Goal: Task Accomplishment & Management: Manage account settings

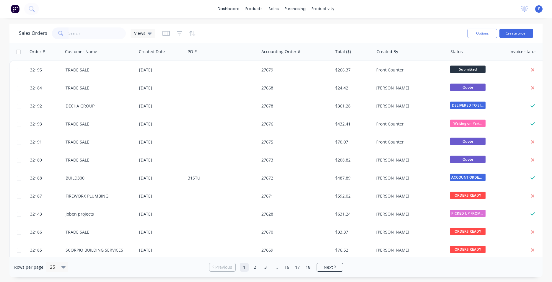
click at [99, 38] on input "text" at bounding box center [97, 33] width 58 height 12
click at [99, 33] on input "text" at bounding box center [97, 33] width 58 height 12
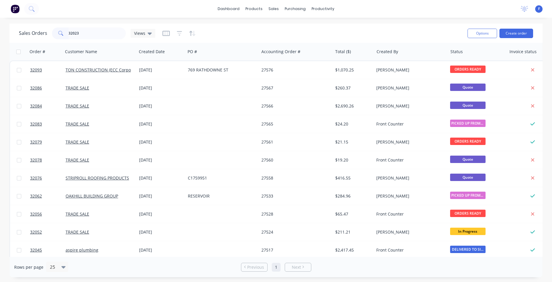
type input "32023"
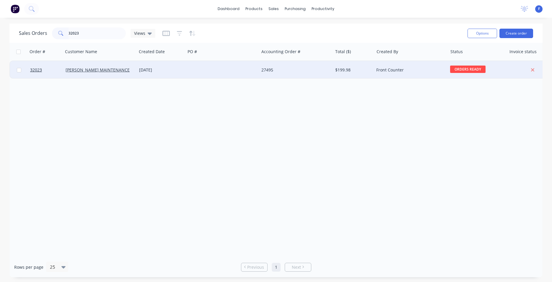
click at [191, 73] on div at bounding box center [222, 70] width 74 height 18
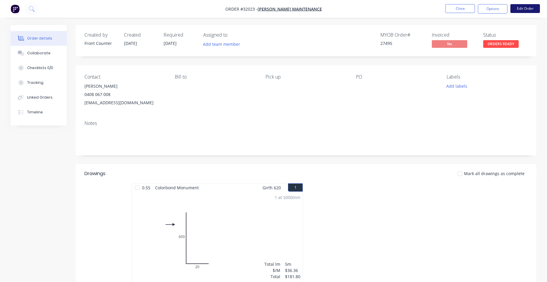
click at [519, 11] on button "Edit Order" at bounding box center [525, 8] width 30 height 9
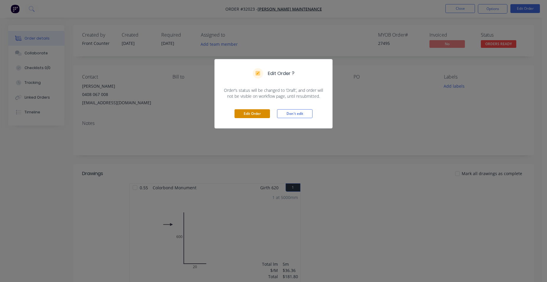
click at [247, 112] on button "Edit Order" at bounding box center [251, 113] width 35 height 9
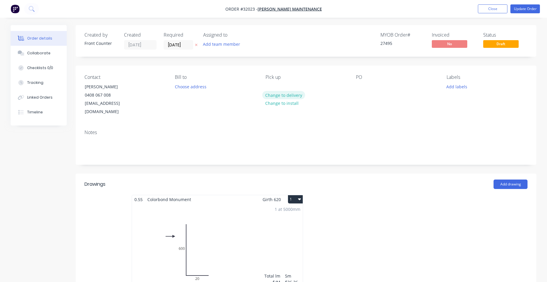
click at [277, 96] on button "Change to delivery" at bounding box center [283, 95] width 43 height 8
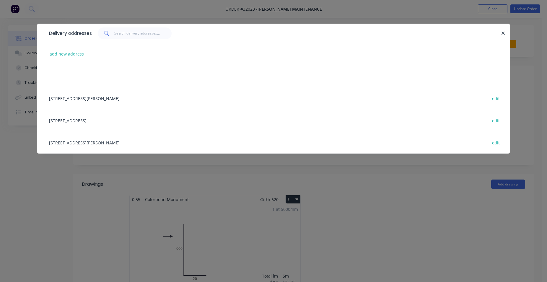
click at [75, 98] on div "[STREET_ADDRESS][PERSON_NAME] HEIGHTS edit" at bounding box center [273, 98] width 455 height 22
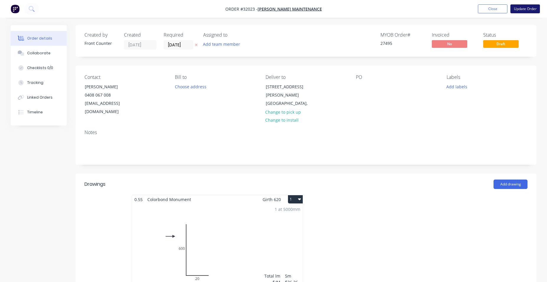
click at [532, 11] on button "Update Order" at bounding box center [525, 8] width 30 height 9
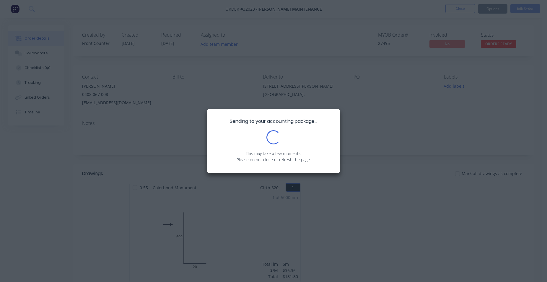
scroll to position [111, 0]
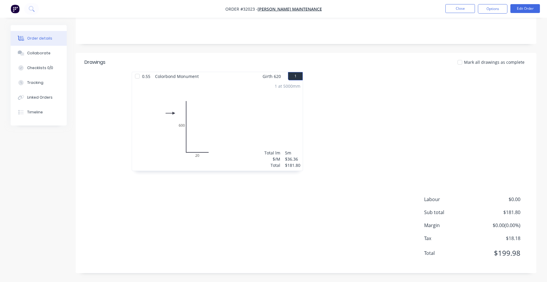
click at [518, 198] on span "$0.00" at bounding box center [498, 199] width 44 height 7
click at [510, 199] on span "$0.00" at bounding box center [498, 199] width 44 height 7
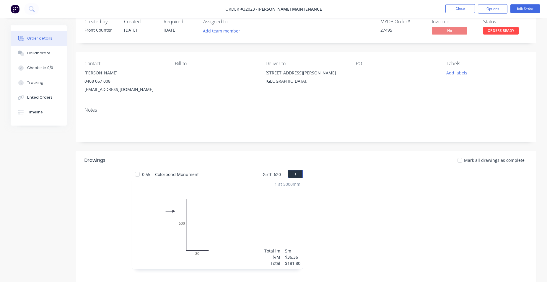
scroll to position [0, 0]
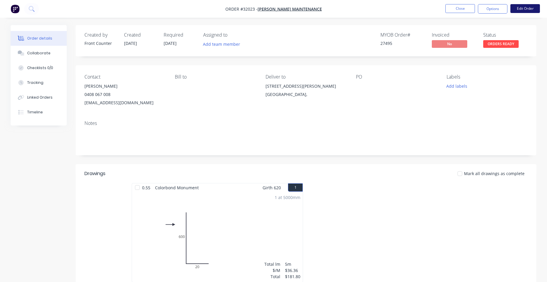
click at [520, 7] on button "Edit Order" at bounding box center [525, 8] width 30 height 9
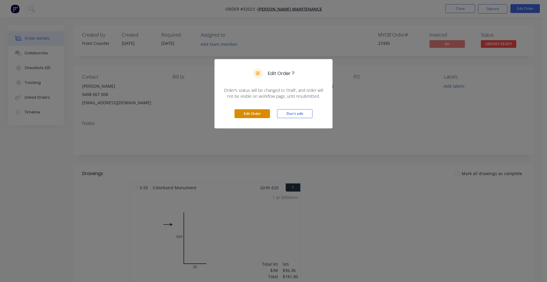
click at [264, 116] on button "Edit Order" at bounding box center [251, 113] width 35 height 9
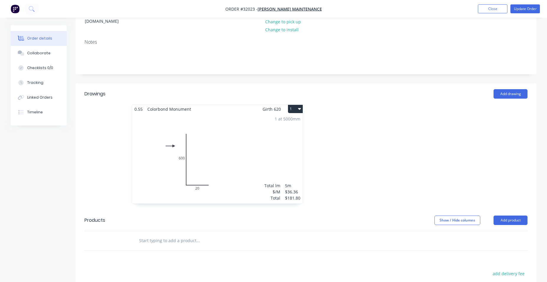
scroll to position [181, 0]
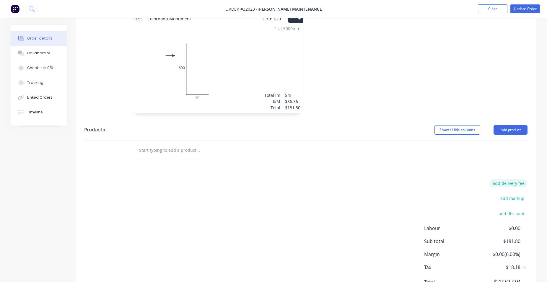
click at [509, 179] on button "add delivery fee" at bounding box center [508, 183] width 38 height 8
type input "50"
click input "submit" at bounding box center [0, 0] width 0 height 0
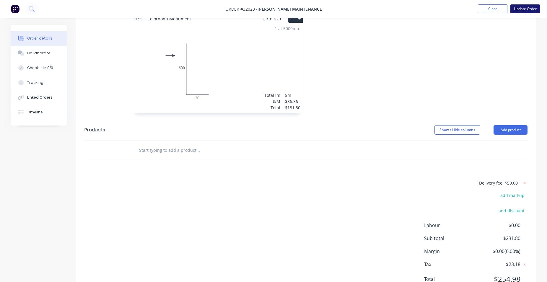
click at [518, 9] on button "Update Order" at bounding box center [525, 8] width 30 height 9
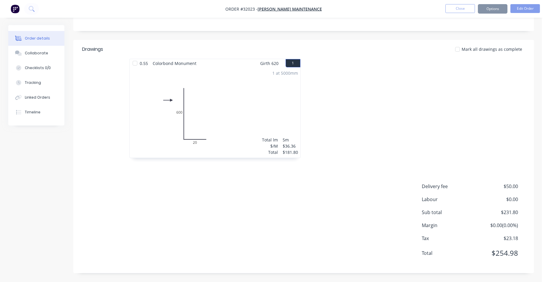
scroll to position [0, 0]
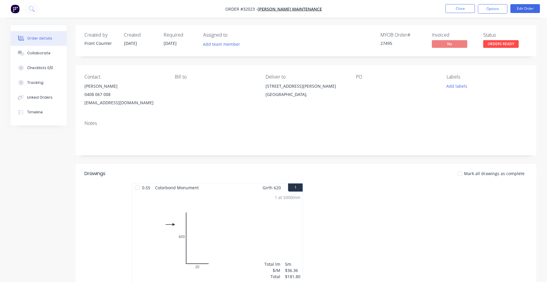
click at [501, 11] on button "Options" at bounding box center [493, 8] width 30 height 9
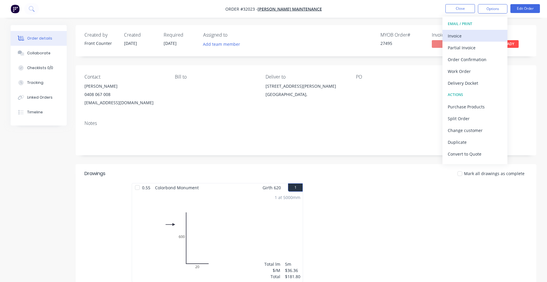
click at [489, 33] on div "Invoice" at bounding box center [475, 36] width 54 height 9
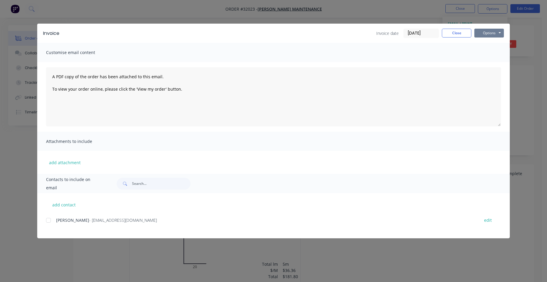
click at [496, 33] on button "Options" at bounding box center [489, 33] width 30 height 9
click at [488, 54] on button "Print" at bounding box center [493, 53] width 38 height 10
click at [464, 32] on button "Close" at bounding box center [457, 33] width 30 height 9
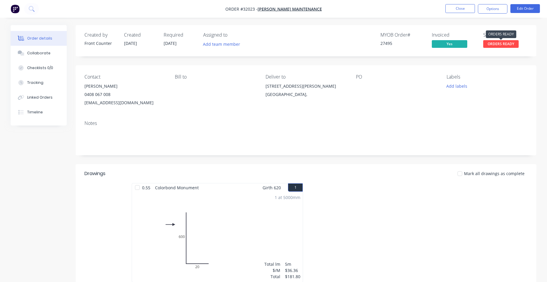
click at [494, 47] on span "ORDERS READY" at bounding box center [500, 43] width 35 height 7
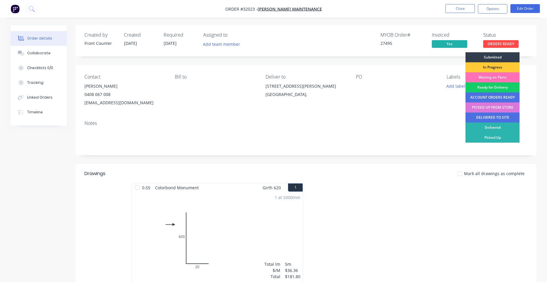
click at [493, 89] on div "Ready for Delivery" at bounding box center [492, 87] width 54 height 10
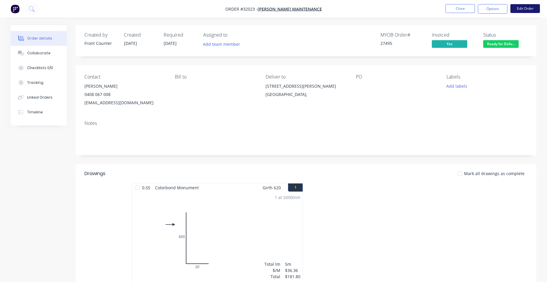
click at [521, 9] on button "Edit Order" at bounding box center [525, 8] width 30 height 9
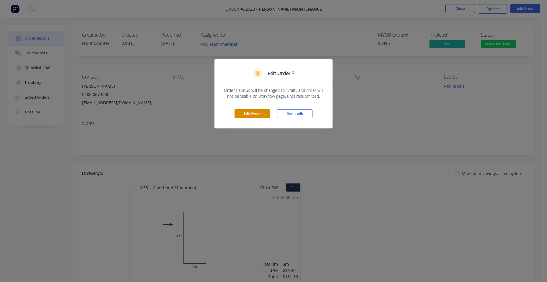
click at [263, 116] on button "Edit Order" at bounding box center [251, 113] width 35 height 9
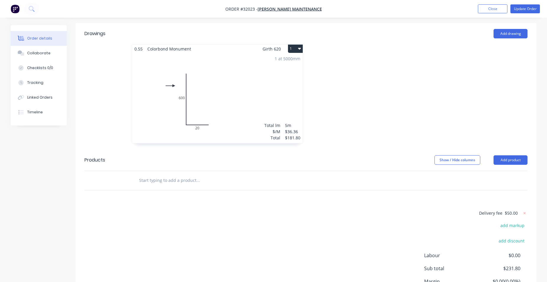
scroll to position [198, 0]
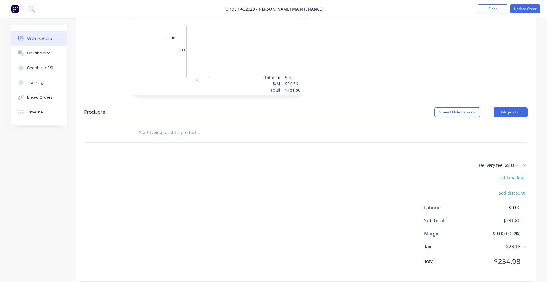
click at [525, 164] on icon at bounding box center [524, 165] width 2 height 2
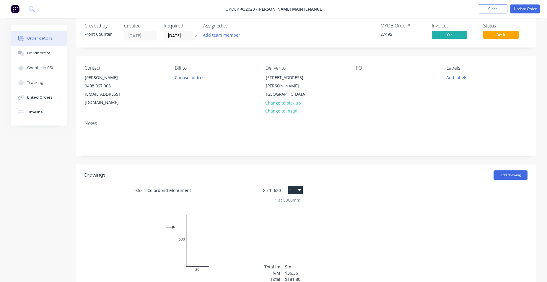
scroll to position [0, 0]
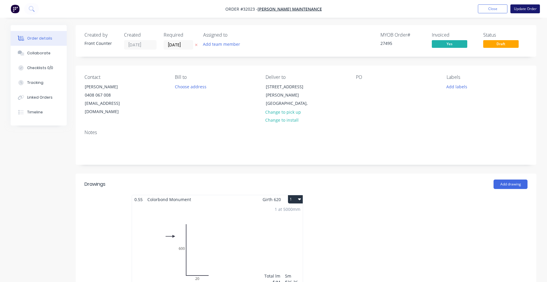
click at [521, 7] on button "Update Order" at bounding box center [525, 8] width 30 height 9
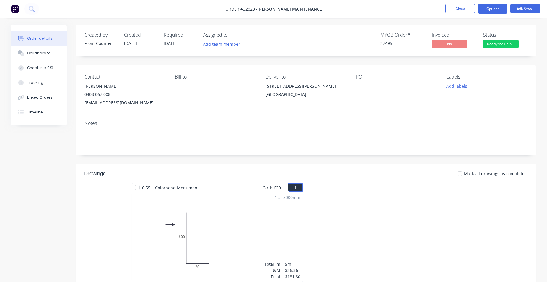
click at [488, 9] on button "Options" at bounding box center [493, 8] width 30 height 9
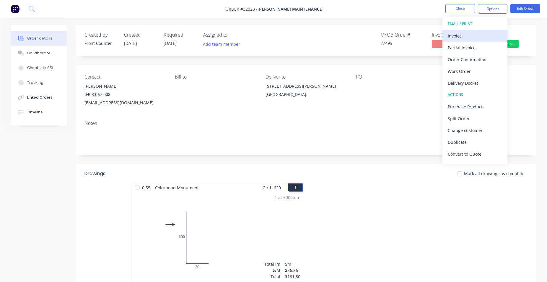
click at [467, 37] on div "Invoice" at bounding box center [475, 36] width 54 height 9
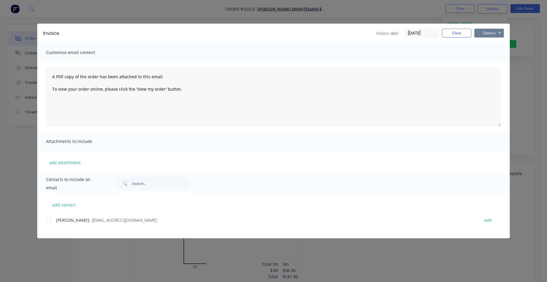
click at [495, 35] on button "Options" at bounding box center [489, 33] width 30 height 9
click at [501, 51] on button "Print" at bounding box center [493, 53] width 38 height 10
click at [453, 32] on button "Close" at bounding box center [457, 33] width 30 height 9
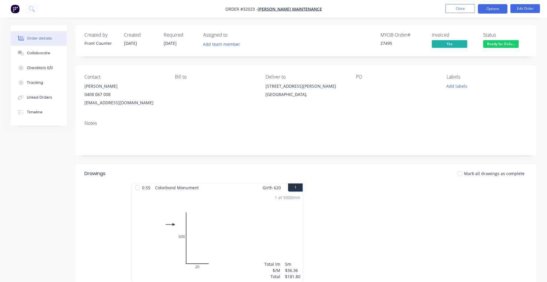
click at [494, 11] on button "Options" at bounding box center [493, 8] width 30 height 9
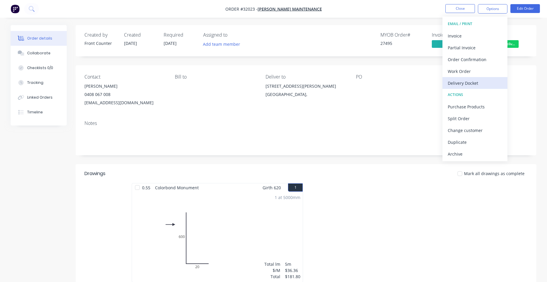
click at [474, 85] on div "Delivery Docket" at bounding box center [475, 83] width 54 height 9
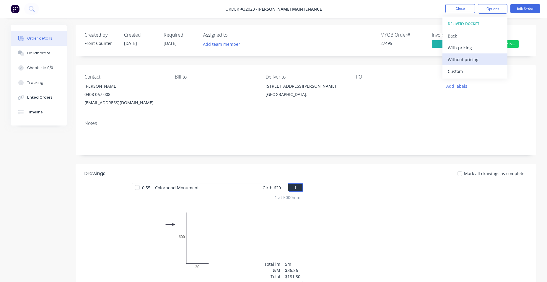
click at [476, 60] on div "Without pricing" at bounding box center [475, 59] width 54 height 9
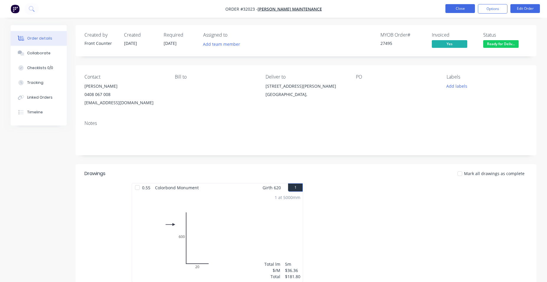
click at [462, 9] on button "Close" at bounding box center [460, 8] width 30 height 9
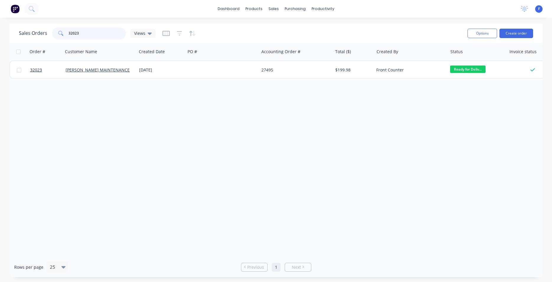
click at [84, 31] on input "32023" at bounding box center [97, 33] width 58 height 12
type input "3"
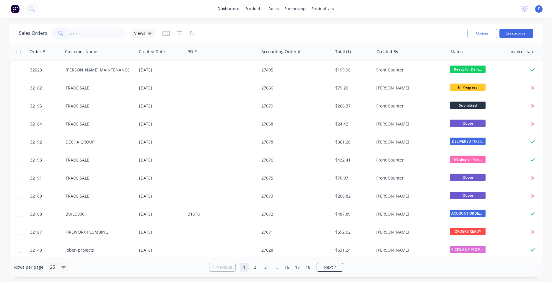
click at [14, 8] on img at bounding box center [15, 8] width 9 height 9
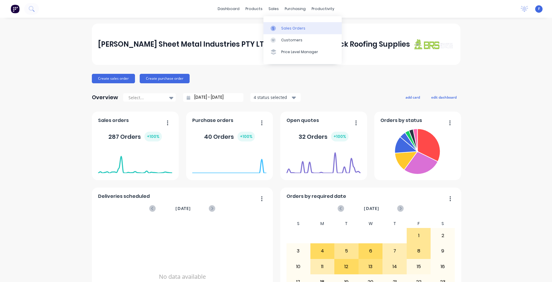
click at [290, 27] on div "Sales Orders" at bounding box center [293, 28] width 24 height 5
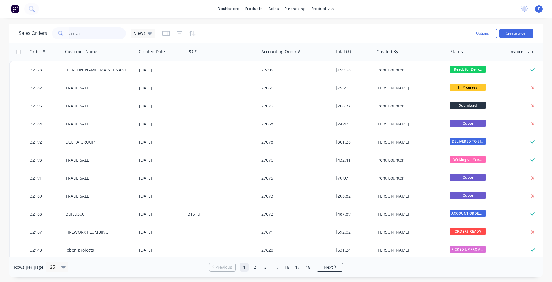
click at [86, 32] on input "text" at bounding box center [97, 33] width 58 height 12
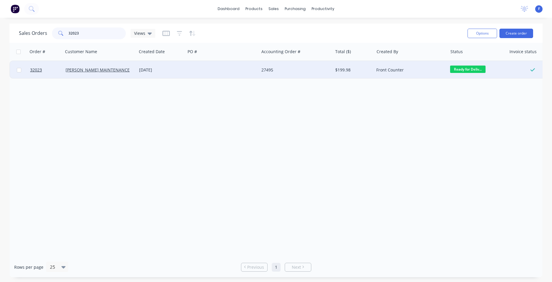
type input "32023"
click at [160, 70] on div "[DATE]" at bounding box center [161, 70] width 44 height 6
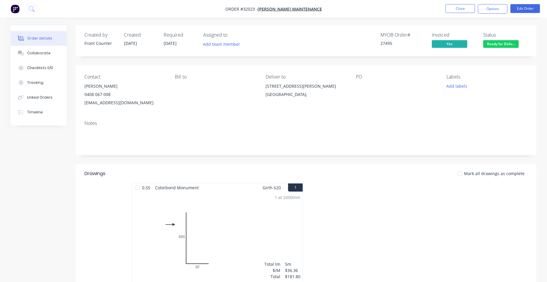
drag, startPoint x: 494, startPoint y: 12, endPoint x: 490, endPoint y: 14, distance: 4.4
click at [493, 12] on button "Options" at bounding box center [493, 8] width 30 height 9
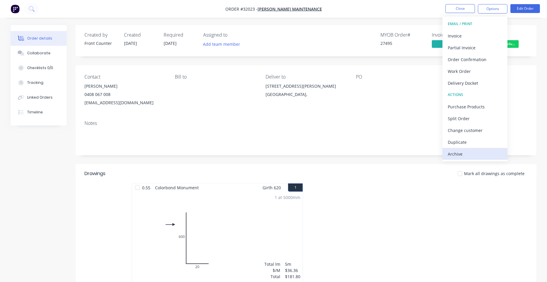
click at [477, 154] on div "Archive" at bounding box center [475, 154] width 54 height 9
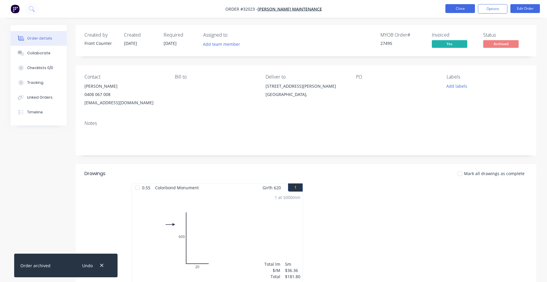
click at [465, 6] on button "Close" at bounding box center [460, 8] width 30 height 9
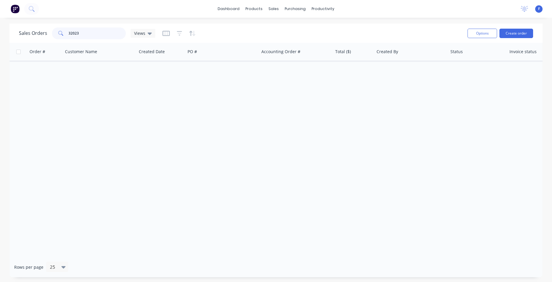
click at [82, 35] on input "32023" at bounding box center [97, 33] width 58 height 12
type input "3"
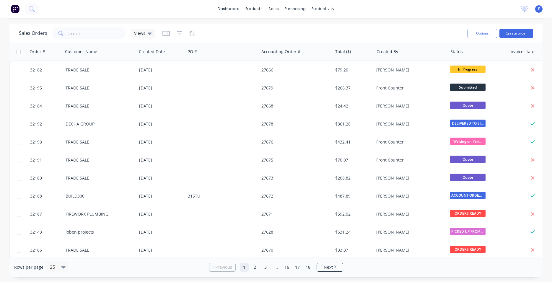
click at [13, 9] on img at bounding box center [15, 8] width 9 height 9
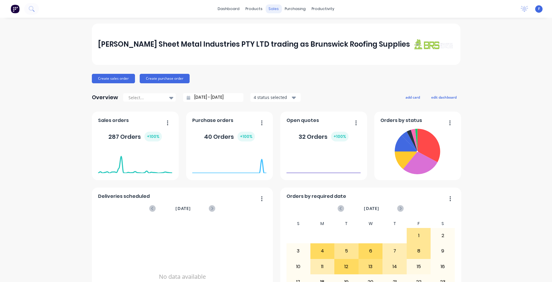
click at [274, 9] on div "sales" at bounding box center [273, 8] width 16 height 9
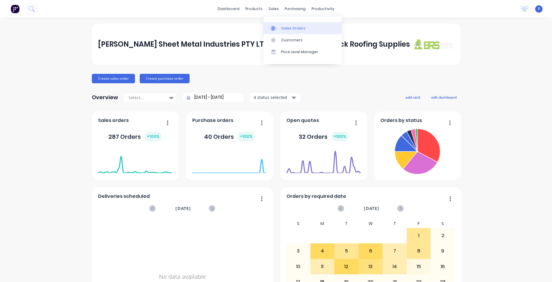
click at [293, 28] on div "Sales Orders" at bounding box center [293, 28] width 24 height 5
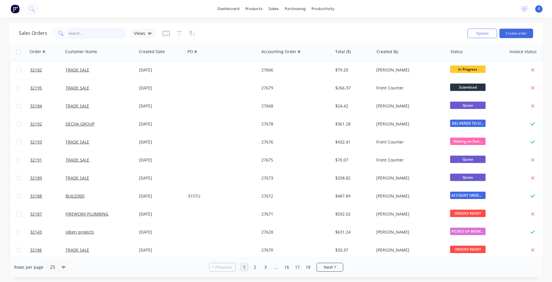
click at [93, 34] on input "text" at bounding box center [97, 33] width 58 height 12
type input "32186"
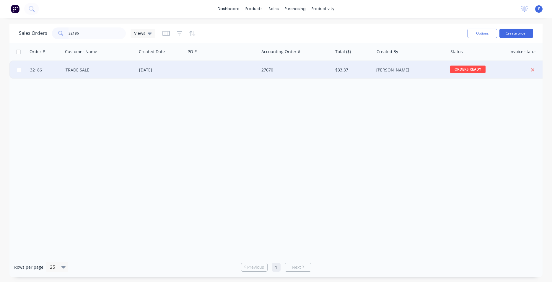
click at [147, 65] on div "[DATE]" at bounding box center [161, 70] width 49 height 18
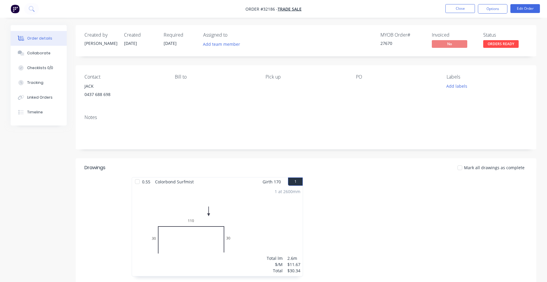
click at [509, 46] on span "ORDERS READY" at bounding box center [500, 43] width 35 height 7
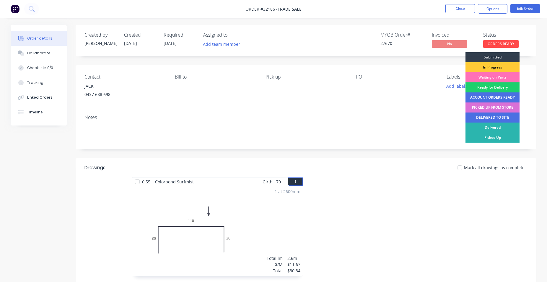
click at [499, 107] on div "PICKED UP FROM STORE" at bounding box center [492, 107] width 54 height 10
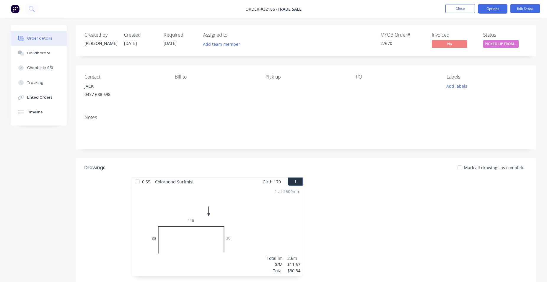
click at [491, 7] on button "Options" at bounding box center [493, 8] width 30 height 9
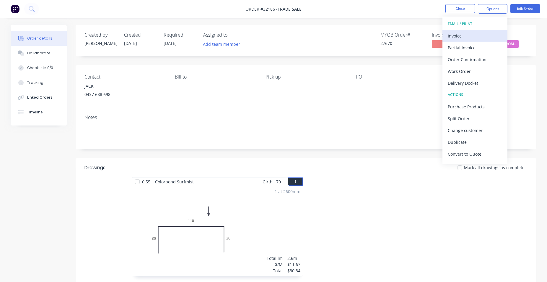
click at [480, 35] on div "Invoice" at bounding box center [475, 36] width 54 height 9
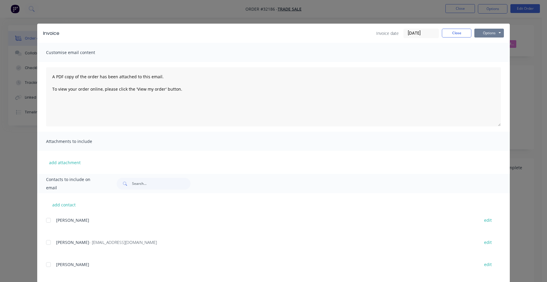
click at [492, 33] on button "Options" at bounding box center [489, 33] width 30 height 9
click at [495, 53] on button "Print" at bounding box center [493, 53] width 38 height 10
click at [464, 35] on button "Close" at bounding box center [457, 33] width 30 height 9
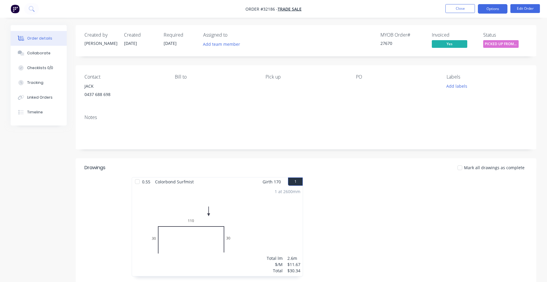
click at [488, 10] on button "Options" at bounding box center [493, 8] width 30 height 9
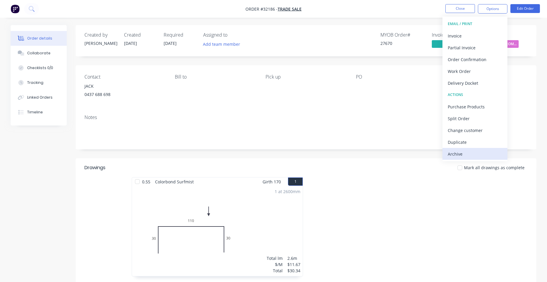
click at [472, 155] on div "Archive" at bounding box center [475, 154] width 54 height 9
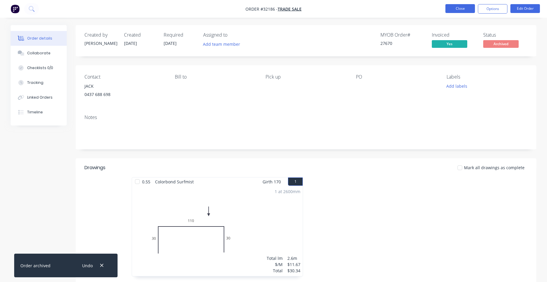
click at [453, 7] on button "Close" at bounding box center [460, 8] width 30 height 9
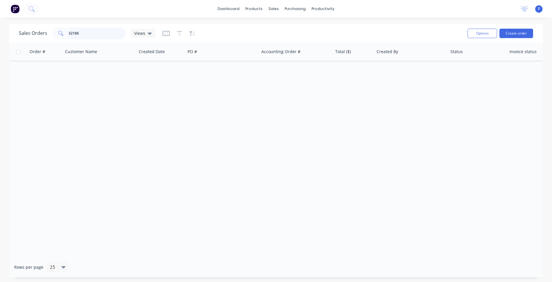
click at [90, 31] on input "32186" at bounding box center [97, 33] width 58 height 12
click at [92, 33] on input "32186" at bounding box center [97, 33] width 58 height 12
type input "3"
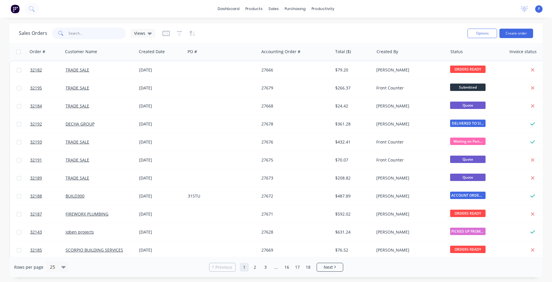
click at [92, 33] on input "text" at bounding box center [97, 33] width 58 height 12
type input "32182"
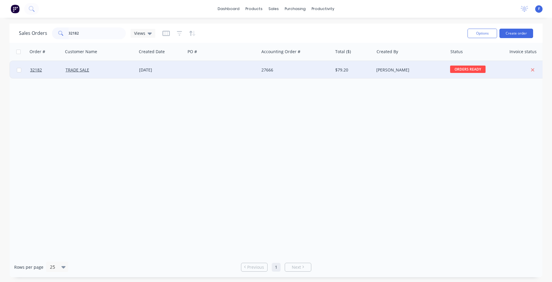
click at [227, 66] on div at bounding box center [222, 70] width 74 height 18
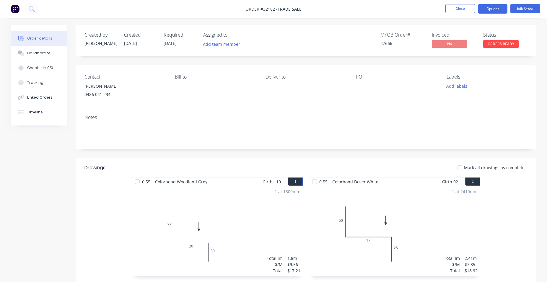
click at [500, 10] on button "Options" at bounding box center [493, 8] width 30 height 9
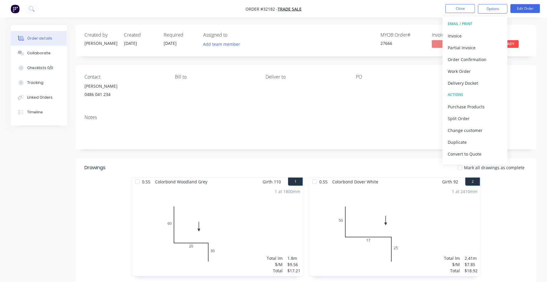
click at [530, 74] on div "Contact JAKE [PHONE_NUMBER] Bill to Deliver to PO Labels Add labels" at bounding box center [306, 87] width 460 height 45
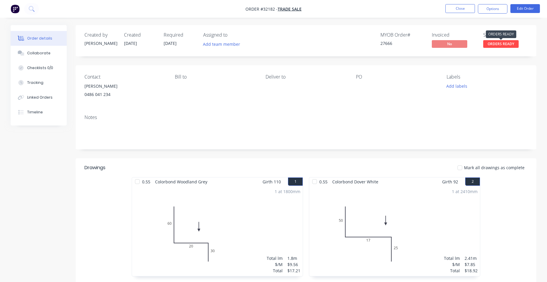
click at [501, 46] on span "ORDERS READY" at bounding box center [500, 43] width 35 height 7
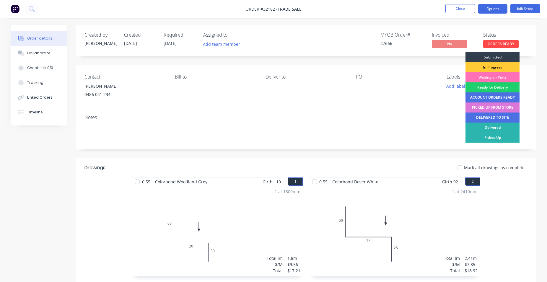
click at [496, 11] on button "Options" at bounding box center [493, 8] width 30 height 9
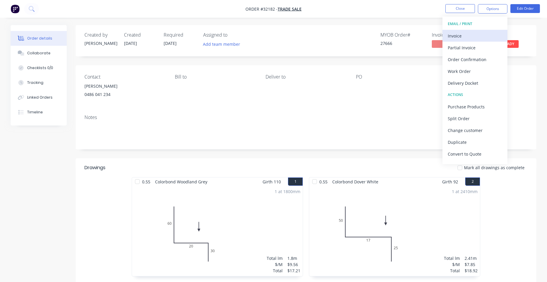
click at [468, 32] on div "Invoice" at bounding box center [475, 36] width 54 height 9
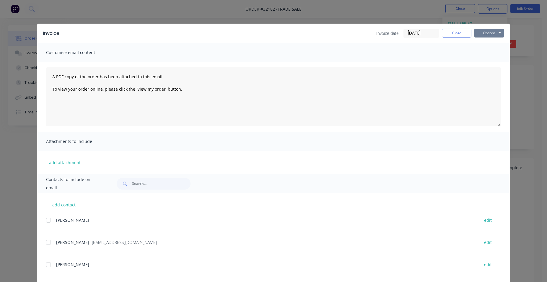
click at [481, 35] on button "Options" at bounding box center [489, 33] width 30 height 9
click at [483, 54] on button "Print" at bounding box center [493, 53] width 38 height 10
click at [458, 36] on button "Close" at bounding box center [457, 33] width 30 height 9
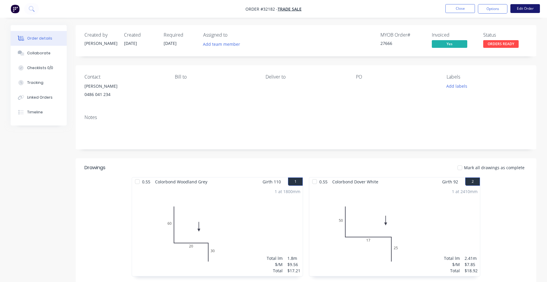
click at [521, 8] on button "Edit Order" at bounding box center [525, 8] width 30 height 9
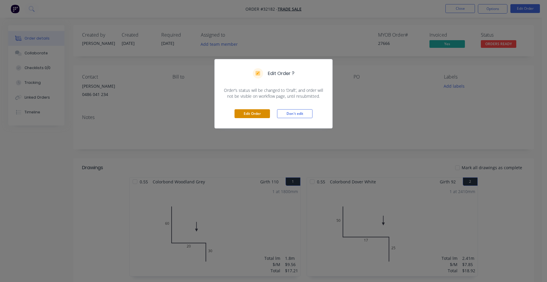
click at [250, 116] on button "Edit Order" at bounding box center [251, 113] width 35 height 9
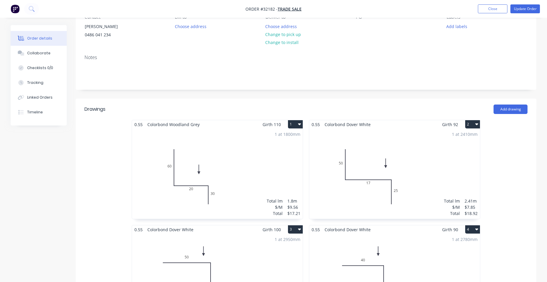
scroll to position [211, 0]
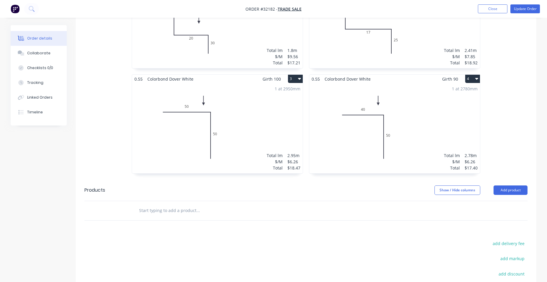
click at [450, 124] on div "1 at 2780mm Total lm $/M Total 2.78m $6.26 $17.40" at bounding box center [394, 128] width 171 height 90
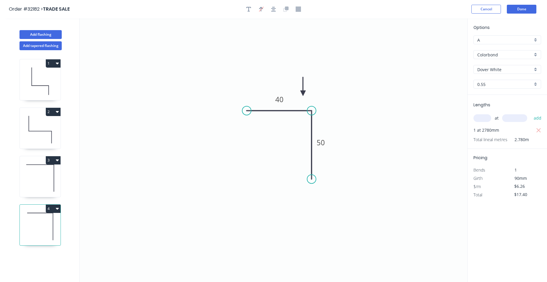
click at [534, 54] on div "Colorbond" at bounding box center [507, 54] width 68 height 9
click at [496, 93] on div "Zinc" at bounding box center [506, 97] width 67 height 10
type input "Zinc"
type input "$5.69"
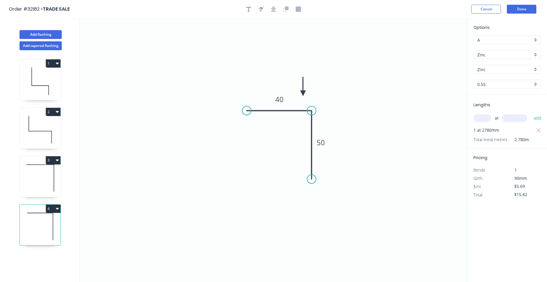
type input "$15.82"
click at [525, 8] on button "Done" at bounding box center [522, 9] width 30 height 9
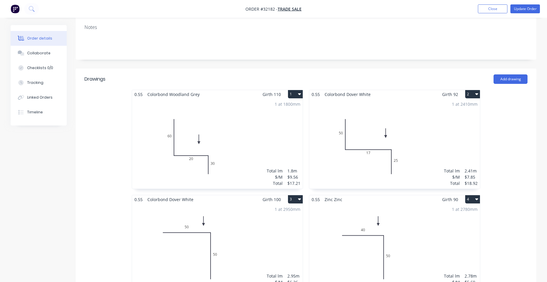
scroll to position [211, 0]
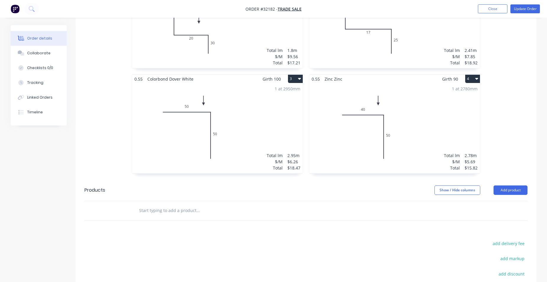
click at [258, 104] on div "1 at 2950mm Total lm $/M Total 2.95m $6.26 $18.47" at bounding box center [217, 128] width 171 height 90
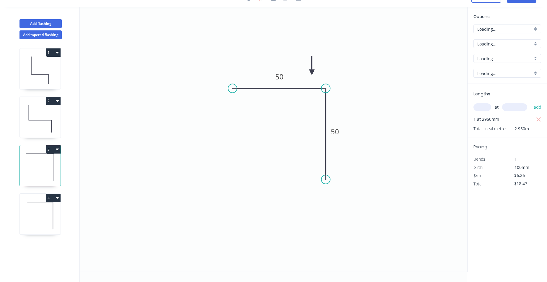
scroll to position [11, 0]
click at [536, 45] on div "Colorbond" at bounding box center [507, 43] width 68 height 9
click at [497, 84] on div "Zinc" at bounding box center [506, 86] width 67 height 10
type input "Zinc"
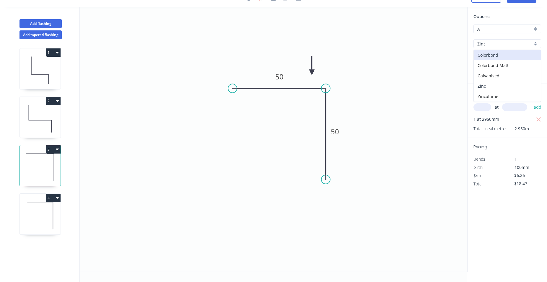
type input "$5.69"
type input "$16.79"
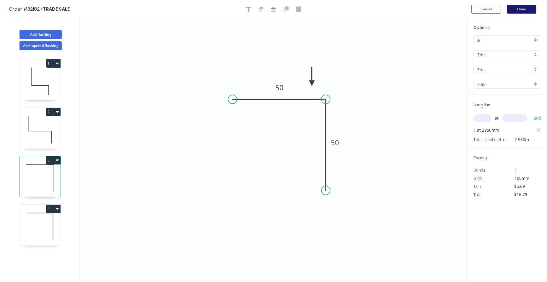
click at [512, 11] on button "Done" at bounding box center [522, 9] width 30 height 9
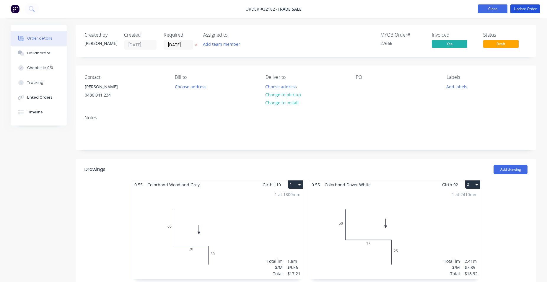
click at [520, 10] on button "Update Order" at bounding box center [525, 8] width 30 height 9
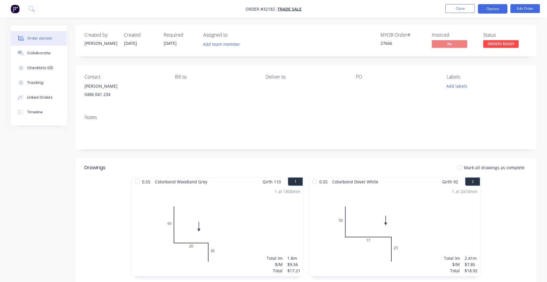
click at [494, 11] on button "Options" at bounding box center [493, 8] width 30 height 9
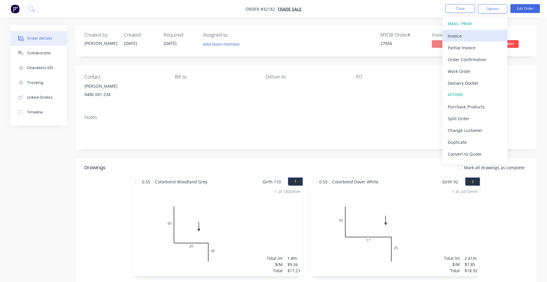
click at [475, 36] on div "Invoice" at bounding box center [475, 36] width 54 height 9
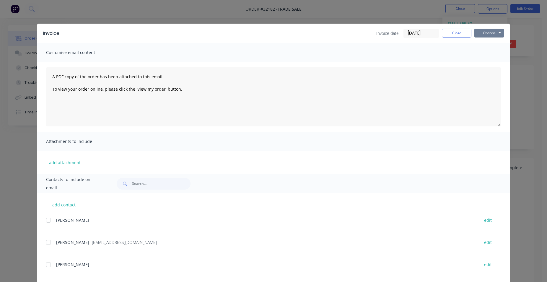
click at [485, 33] on button "Options" at bounding box center [489, 33] width 30 height 9
click at [494, 53] on button "Print" at bounding box center [493, 53] width 38 height 10
click at [463, 32] on button "Close" at bounding box center [457, 33] width 30 height 9
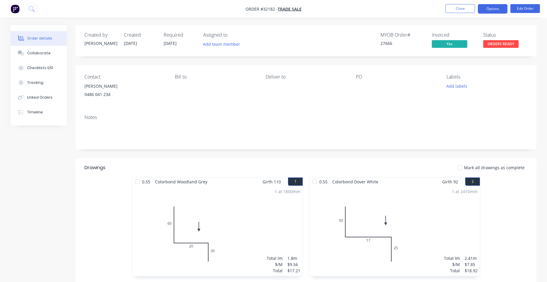
click at [499, 8] on button "Options" at bounding box center [493, 8] width 30 height 9
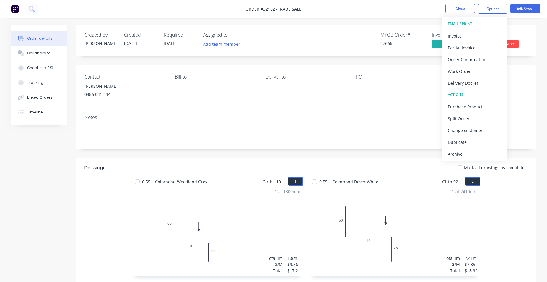
click at [523, 81] on div "Labels Add labels" at bounding box center [486, 87] width 81 height 27
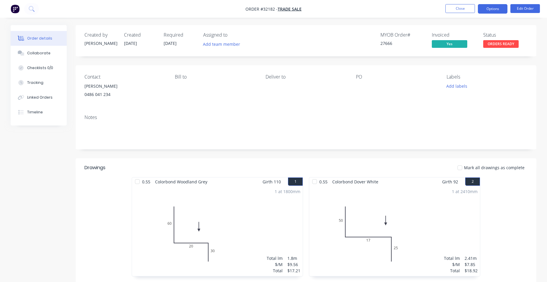
click at [493, 9] on button "Options" at bounding box center [493, 8] width 30 height 9
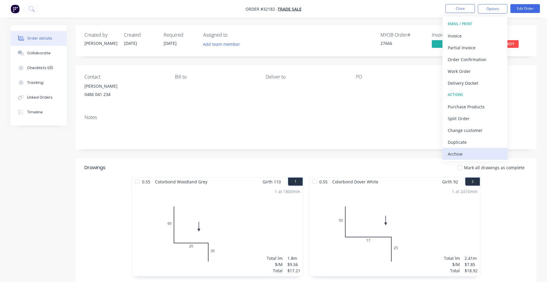
click at [464, 158] on div "Archive" at bounding box center [475, 154] width 54 height 9
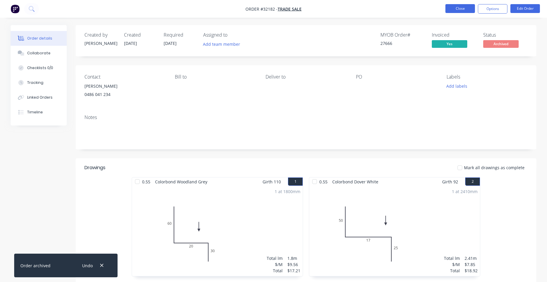
click at [458, 10] on button "Close" at bounding box center [460, 8] width 30 height 9
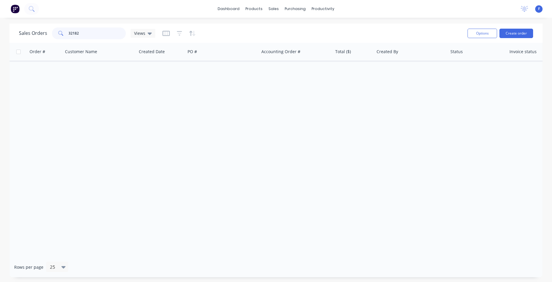
click at [81, 32] on input "32182" at bounding box center [97, 33] width 58 height 12
type input "3"
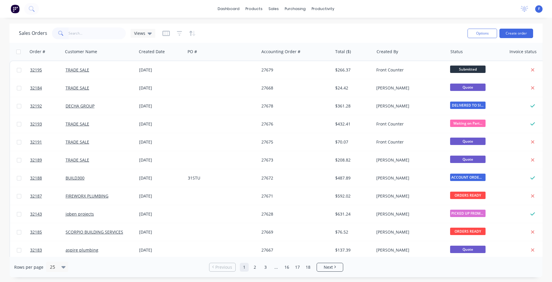
click at [14, 9] on img at bounding box center [15, 8] width 9 height 9
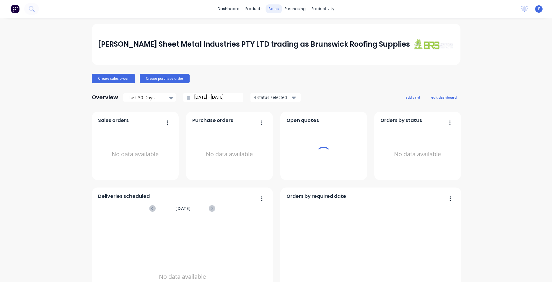
click at [274, 11] on div "sales" at bounding box center [273, 8] width 16 height 9
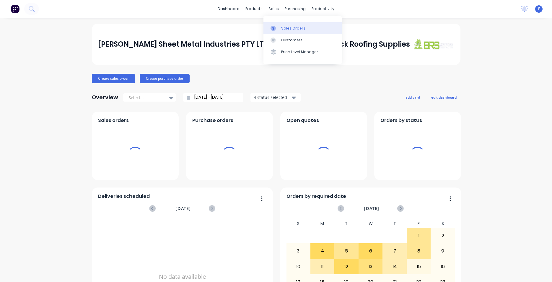
click at [291, 30] on div "Sales Orders" at bounding box center [293, 28] width 24 height 5
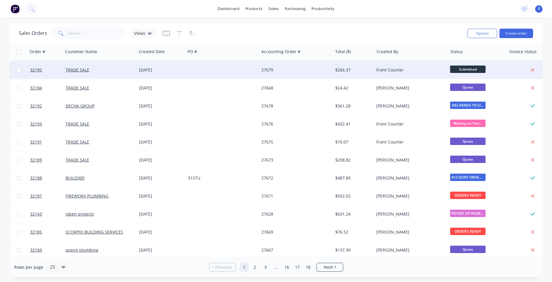
click at [291, 69] on div "27679" at bounding box center [294, 70] width 66 height 6
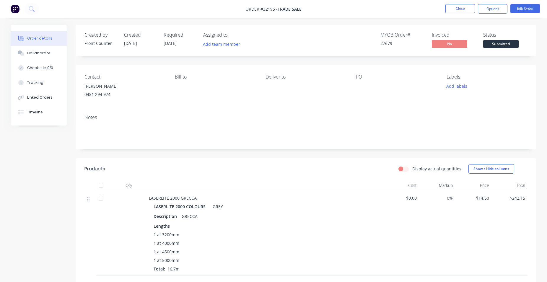
click at [13, 9] on img "button" at bounding box center [15, 8] width 9 height 9
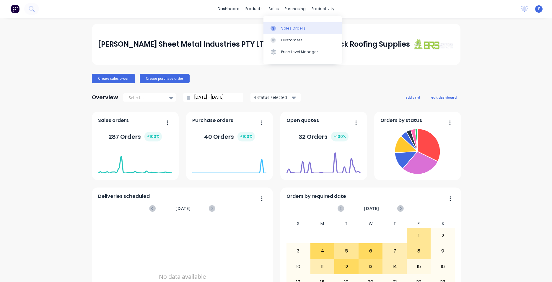
click at [291, 31] on link "Sales Orders" at bounding box center [302, 28] width 78 height 12
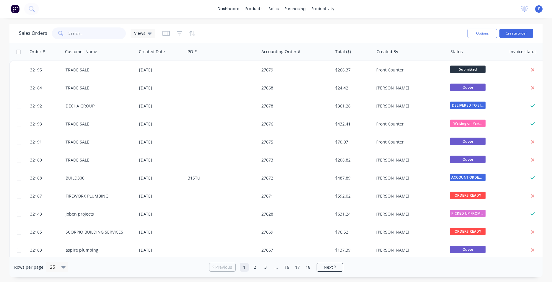
click at [98, 32] on input "text" at bounding box center [97, 33] width 58 height 12
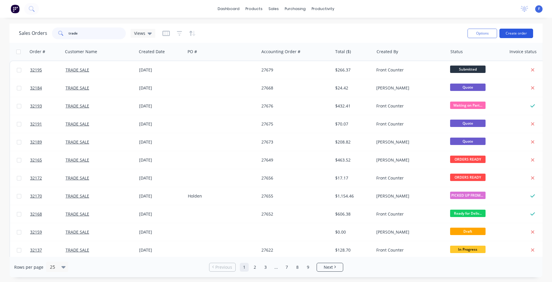
type input "trade"
click at [518, 35] on button "Create order" at bounding box center [516, 33] width 34 height 9
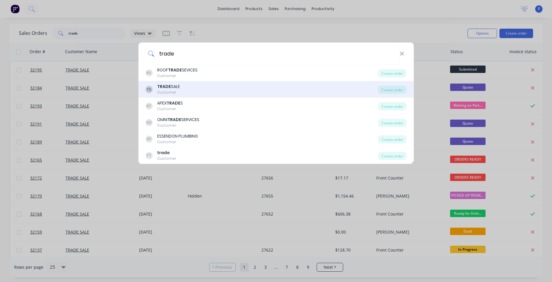
type input "trade"
click at [195, 86] on div "TS TRADE SALE Customer" at bounding box center [261, 90] width 233 height 12
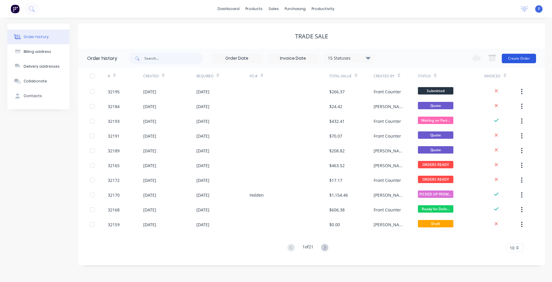
click at [509, 58] on button "Create Order" at bounding box center [519, 58] width 34 height 9
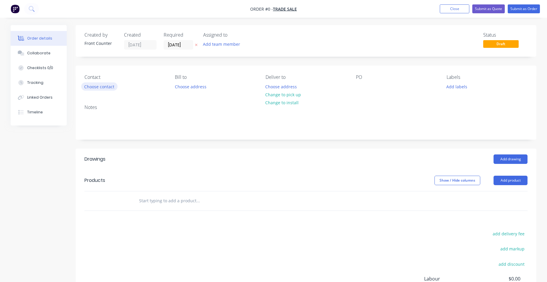
click at [111, 84] on button "Choose contact" at bounding box center [99, 86] width 36 height 8
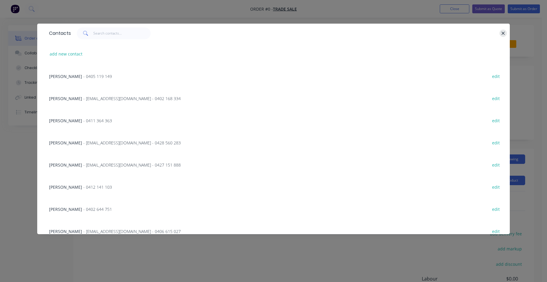
click at [504, 32] on icon "button" at bounding box center [503, 33] width 4 height 5
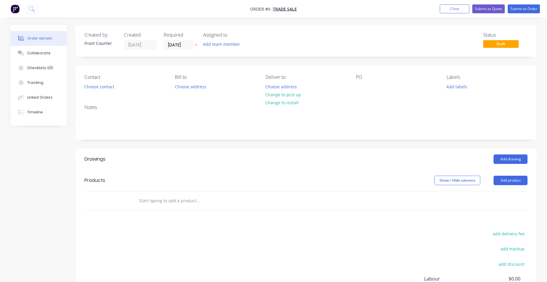
click at [193, 200] on input "text" at bounding box center [198, 201] width 118 height 12
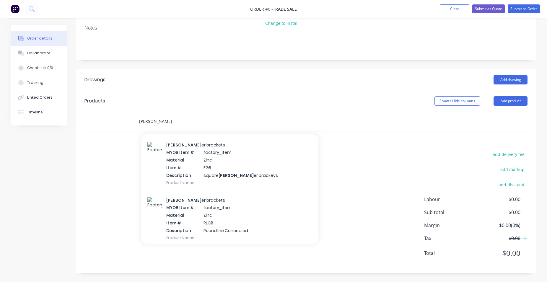
scroll to position [673, 0]
click at [505, 103] on button "Add product" at bounding box center [510, 100] width 34 height 9
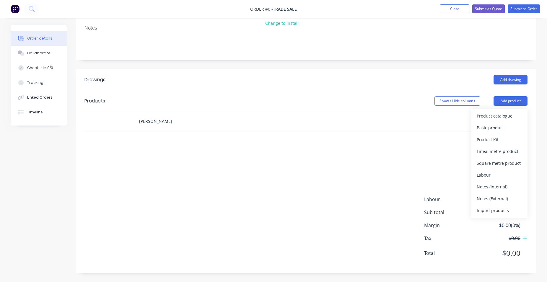
click at [156, 119] on input "[PERSON_NAME]" at bounding box center [198, 121] width 118 height 12
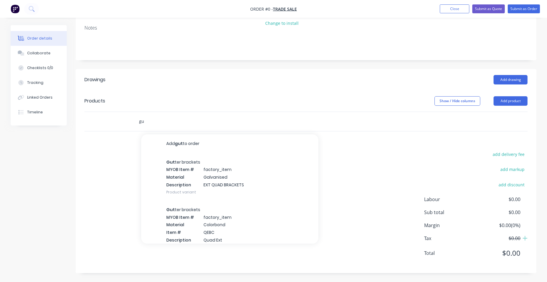
type input "g"
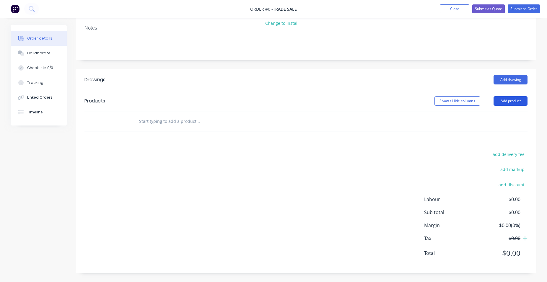
click at [511, 98] on button "Add product" at bounding box center [510, 100] width 34 height 9
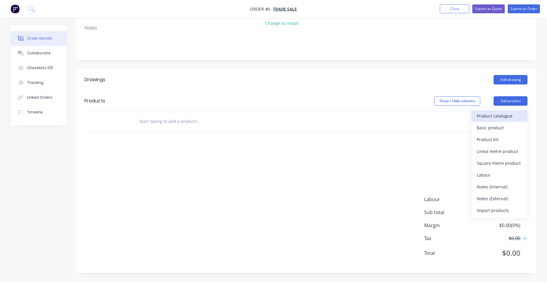
click at [499, 117] on div "Product catalogue" at bounding box center [498, 116] width 45 height 9
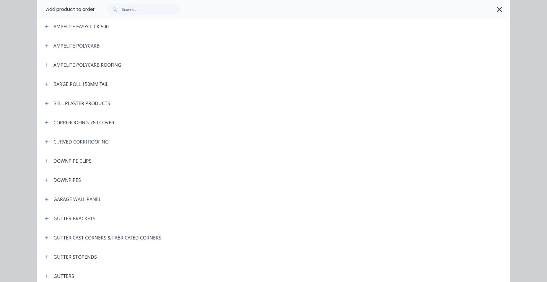
scroll to position [101, 0]
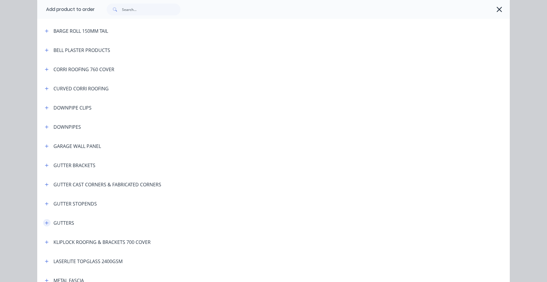
click at [45, 222] on icon "button" at bounding box center [47, 223] width 4 height 4
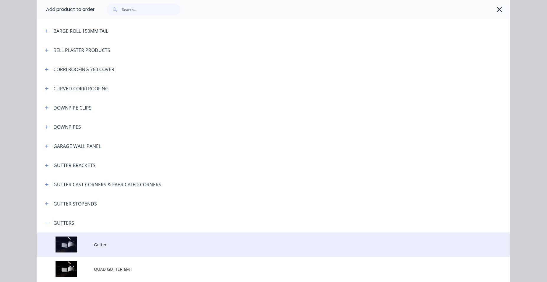
click at [108, 244] on span "Gutter" at bounding box center [260, 244] width 332 height 6
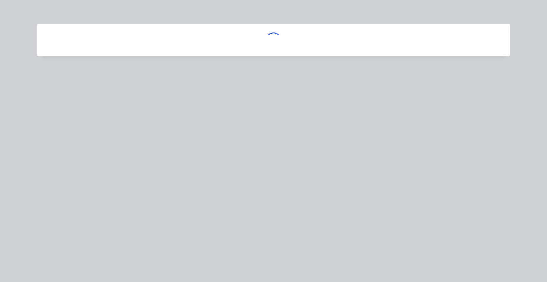
scroll to position [0, 0]
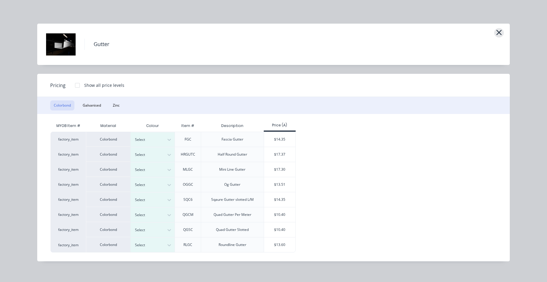
click at [499, 33] on icon "button" at bounding box center [498, 32] width 5 height 5
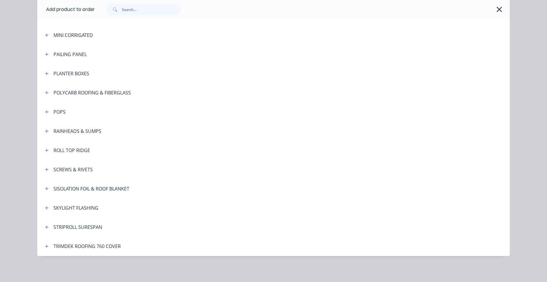
scroll to position [280, 0]
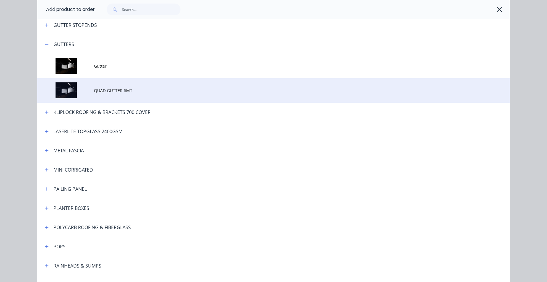
click at [121, 92] on span "QUAD GUTTER 6MT" at bounding box center [260, 90] width 332 height 6
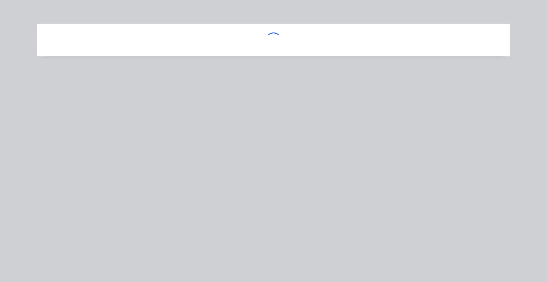
scroll to position [0, 0]
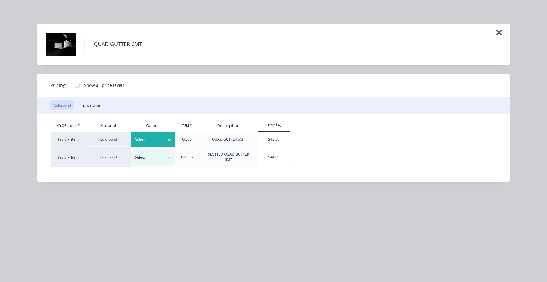
click at [165, 138] on div at bounding box center [169, 139] width 11 height 9
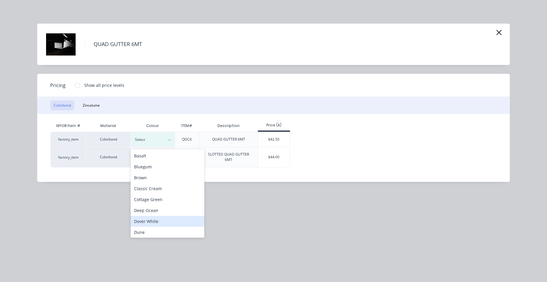
click at [151, 219] on div "Dover White" at bounding box center [167, 221] width 74 height 11
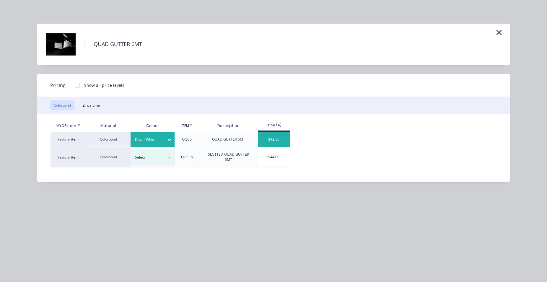
click at [276, 137] on div "$42.50" at bounding box center [274, 139] width 32 height 15
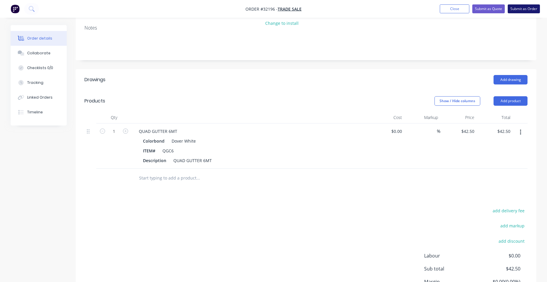
click at [520, 10] on button "Submit as Order" at bounding box center [523, 8] width 32 height 9
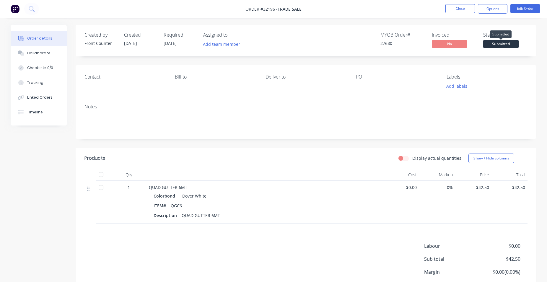
click at [491, 46] on span "Submitted" at bounding box center [500, 43] width 35 height 7
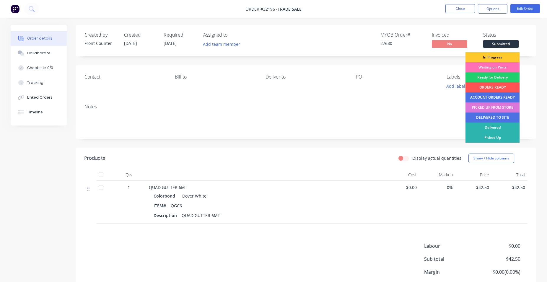
click at [488, 58] on div "In Progress" at bounding box center [492, 57] width 54 height 10
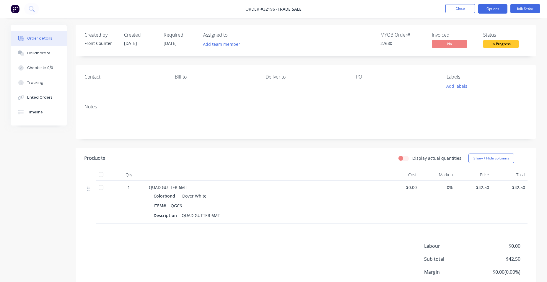
click at [493, 10] on button "Options" at bounding box center [493, 8] width 30 height 9
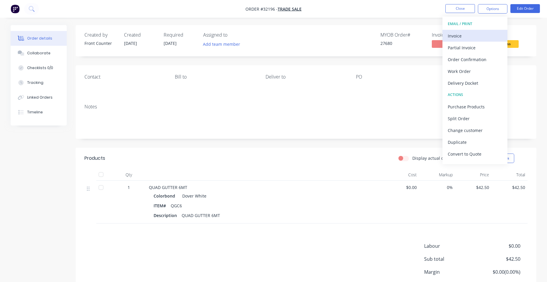
click at [469, 37] on div "Invoice" at bounding box center [475, 36] width 54 height 9
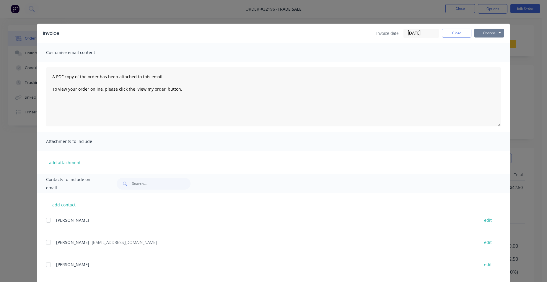
click at [479, 34] on button "Options" at bounding box center [489, 33] width 30 height 9
click at [488, 56] on button "Print" at bounding box center [493, 53] width 38 height 10
click at [458, 34] on button "Close" at bounding box center [457, 33] width 30 height 9
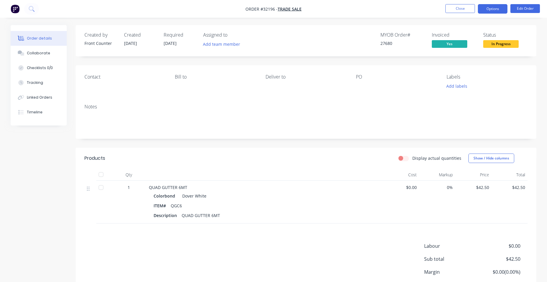
click at [498, 9] on button "Options" at bounding box center [493, 8] width 30 height 9
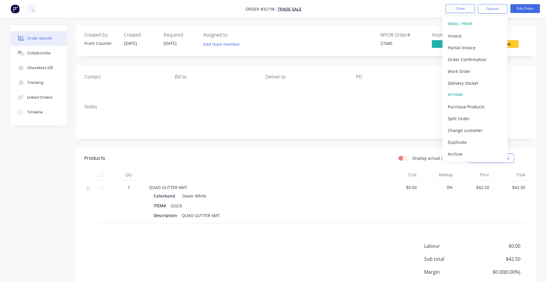
click at [510, 42] on span "In Progress" at bounding box center [500, 43] width 35 height 7
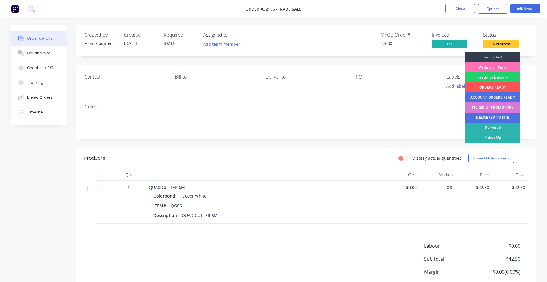
drag, startPoint x: 497, startPoint y: 107, endPoint x: 499, endPoint y: 89, distance: 18.5
click at [497, 107] on div "PICKED UP FROM STORE" at bounding box center [492, 107] width 54 height 10
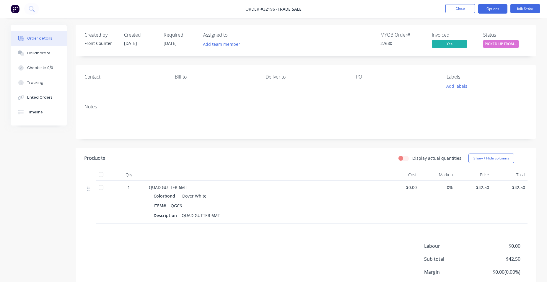
click at [490, 10] on button "Options" at bounding box center [493, 8] width 30 height 9
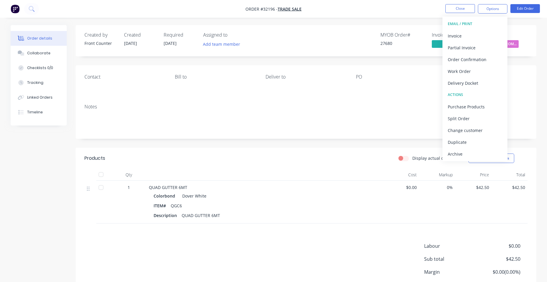
drag, startPoint x: 462, startPoint y: 154, endPoint x: 462, endPoint y: 150, distance: 3.5
click at [462, 153] on div "Archive" at bounding box center [475, 154] width 54 height 9
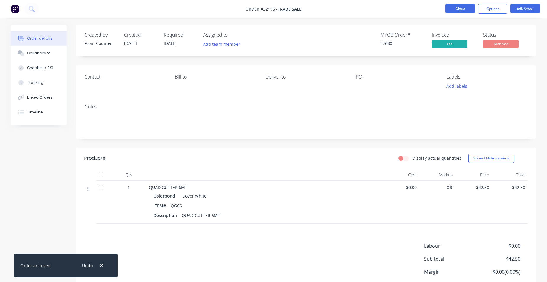
click at [464, 11] on button "Close" at bounding box center [460, 8] width 30 height 9
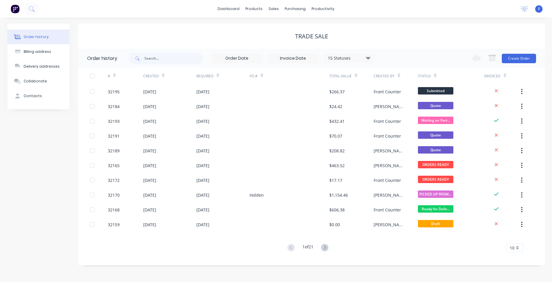
click at [15, 8] on img at bounding box center [15, 8] width 9 height 9
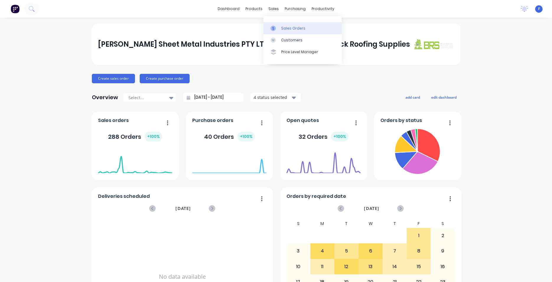
click at [289, 30] on div "Sales Orders" at bounding box center [293, 28] width 24 height 5
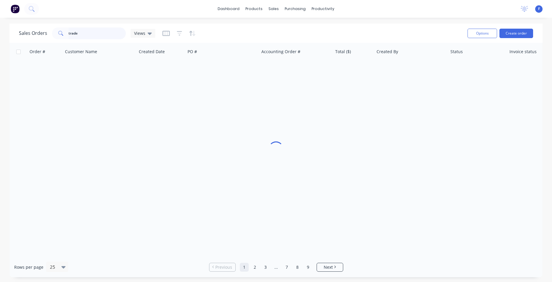
click at [97, 31] on input "trade" at bounding box center [97, 33] width 58 height 12
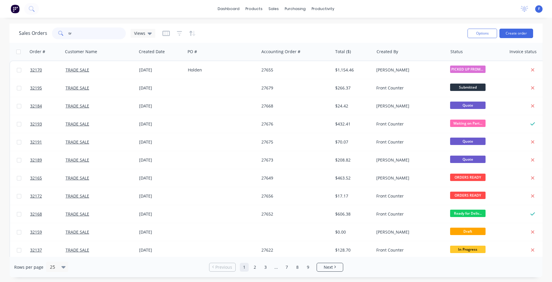
type input "t"
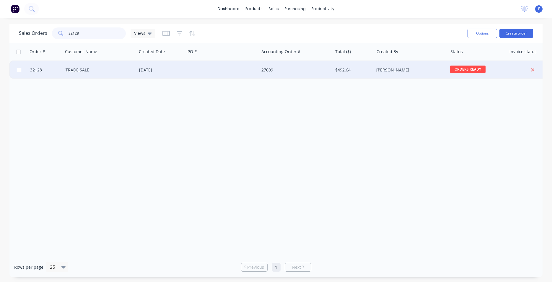
type input "32128"
click at [191, 67] on div at bounding box center [222, 70] width 74 height 18
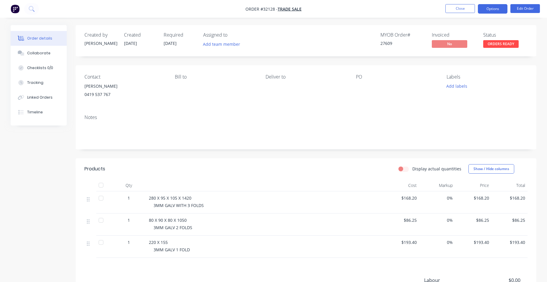
click at [487, 10] on button "Options" at bounding box center [493, 8] width 30 height 9
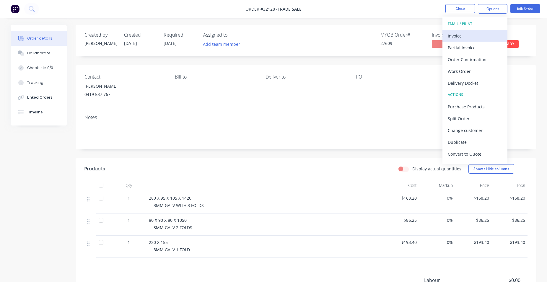
click at [455, 36] on div "Invoice" at bounding box center [475, 36] width 54 height 9
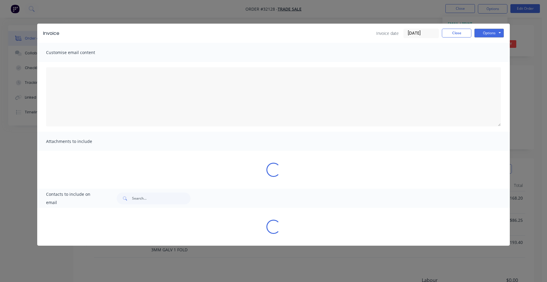
type textarea "A PDF copy of the order has been attached to this email. To view your order onl…"
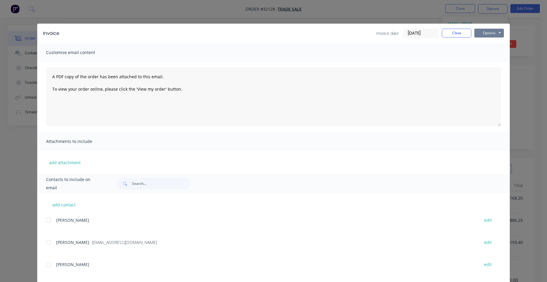
click at [484, 35] on button "Options" at bounding box center [489, 33] width 30 height 9
click at [489, 51] on button "Print" at bounding box center [493, 53] width 38 height 10
